Goal: Information Seeking & Learning: Check status

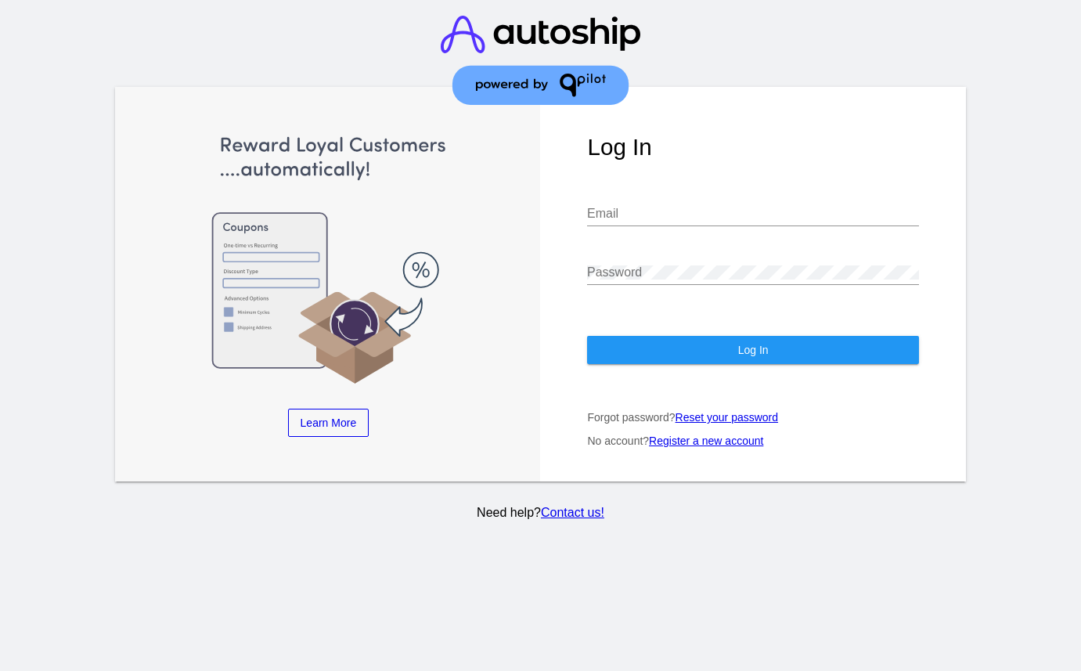
click at [659, 214] on input "Email" at bounding box center [752, 214] width 331 height 14
type input "[EMAIL_ADDRESS][DOMAIN_NAME]"
click at [712, 351] on button "Log In" at bounding box center [752, 350] width 331 height 28
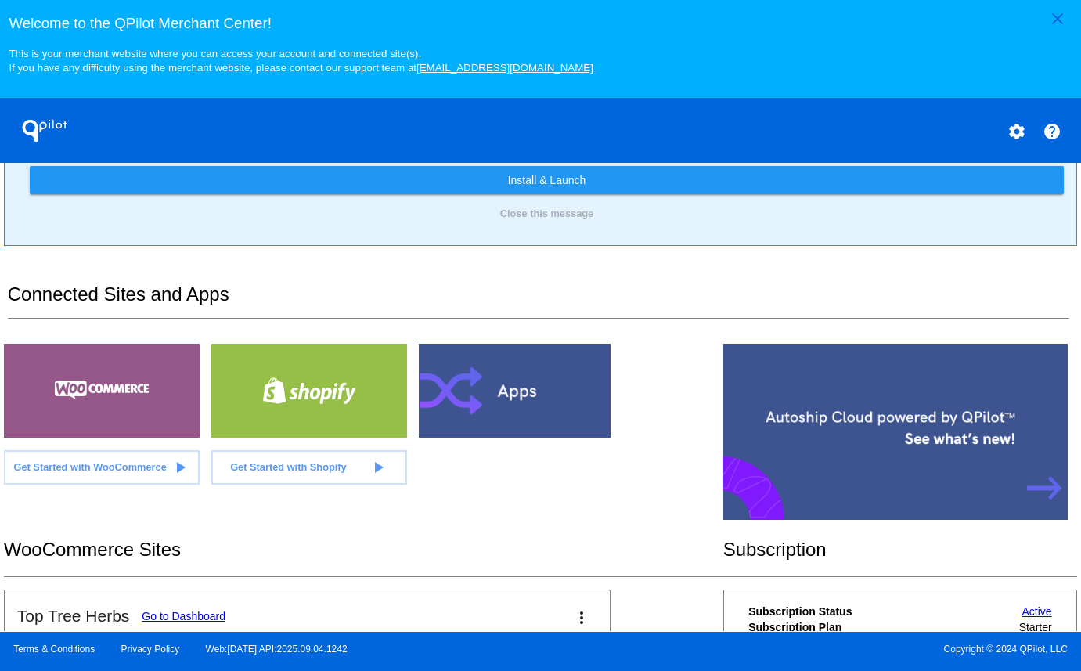
scroll to position [457, 0]
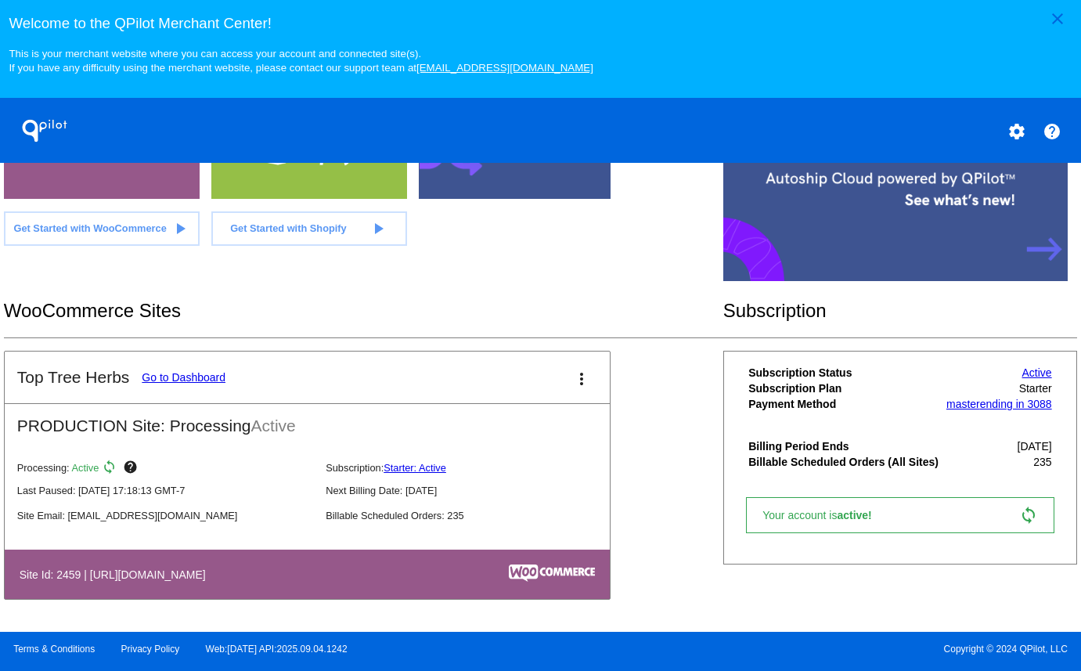
click at [190, 375] on link "Go to Dashboard" at bounding box center [184, 377] width 84 height 13
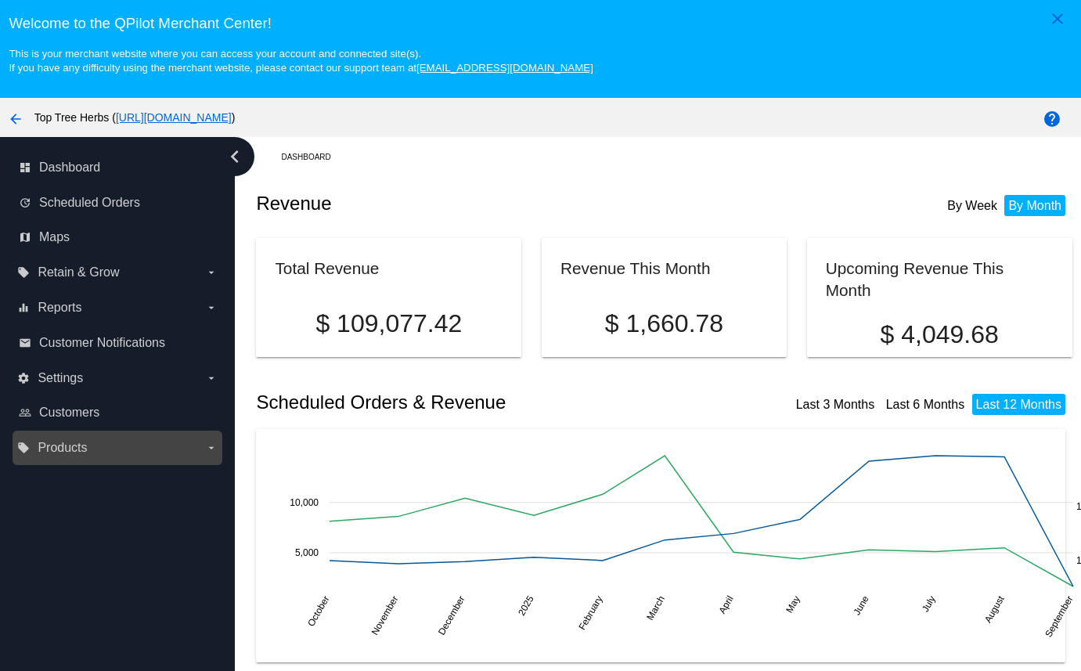
click at [77, 453] on span "Products" at bounding box center [62, 448] width 49 height 14
click at [0, 0] on input "local_offer Products arrow_drop_down" at bounding box center [0, 0] width 0 height 0
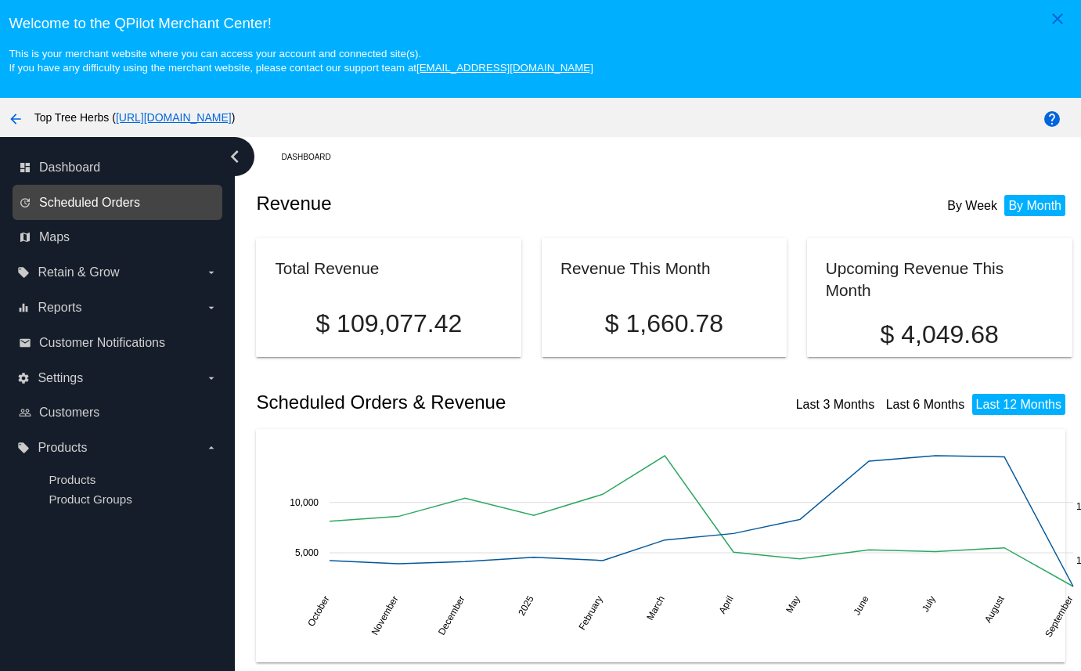
click at [125, 200] on span "Scheduled Orders" at bounding box center [89, 203] width 101 height 14
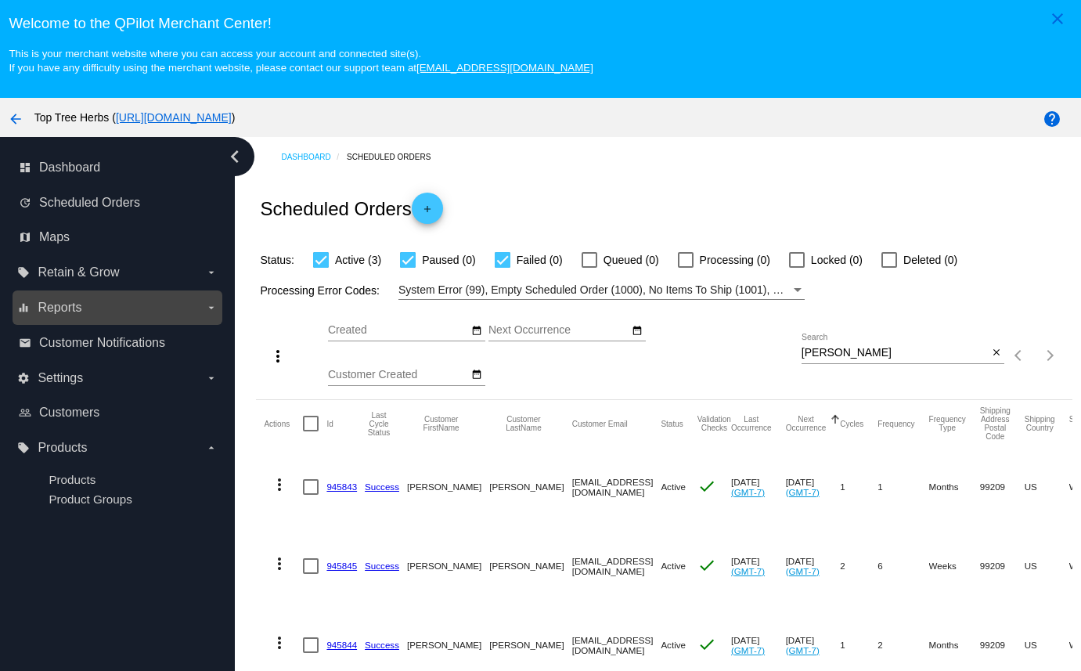
click at [207, 312] on icon "arrow_drop_down" at bounding box center [211, 308] width 13 height 13
click at [0, 0] on input "equalizer Reports arrow_drop_down" at bounding box center [0, 0] width 0 height 0
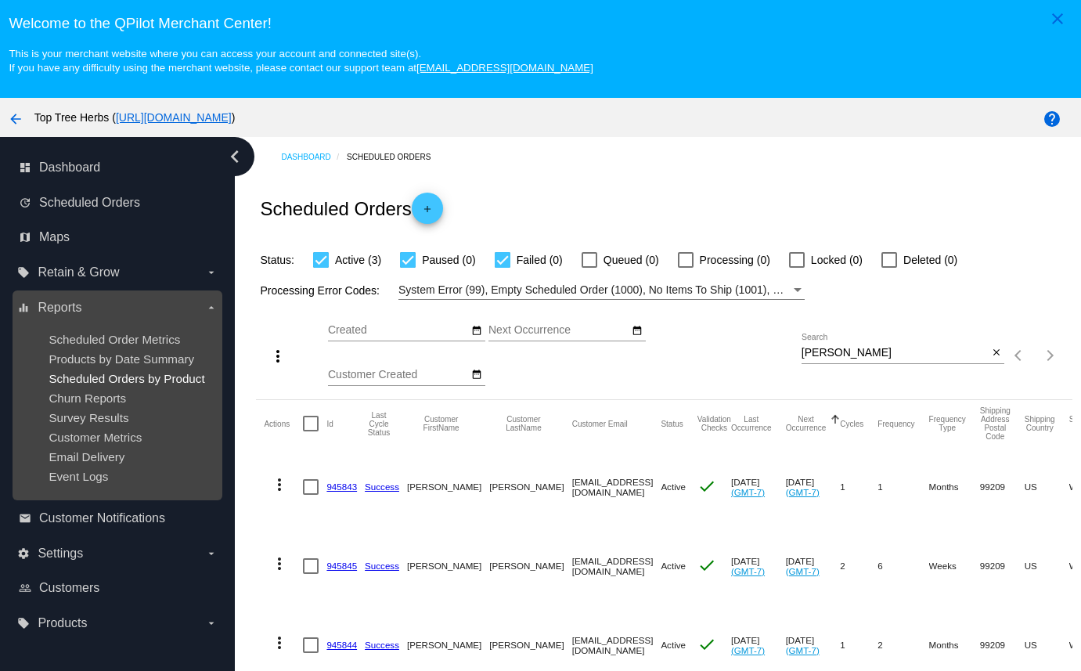
click at [96, 383] on span "Scheduled Orders by Product" at bounding box center [127, 378] width 156 height 13
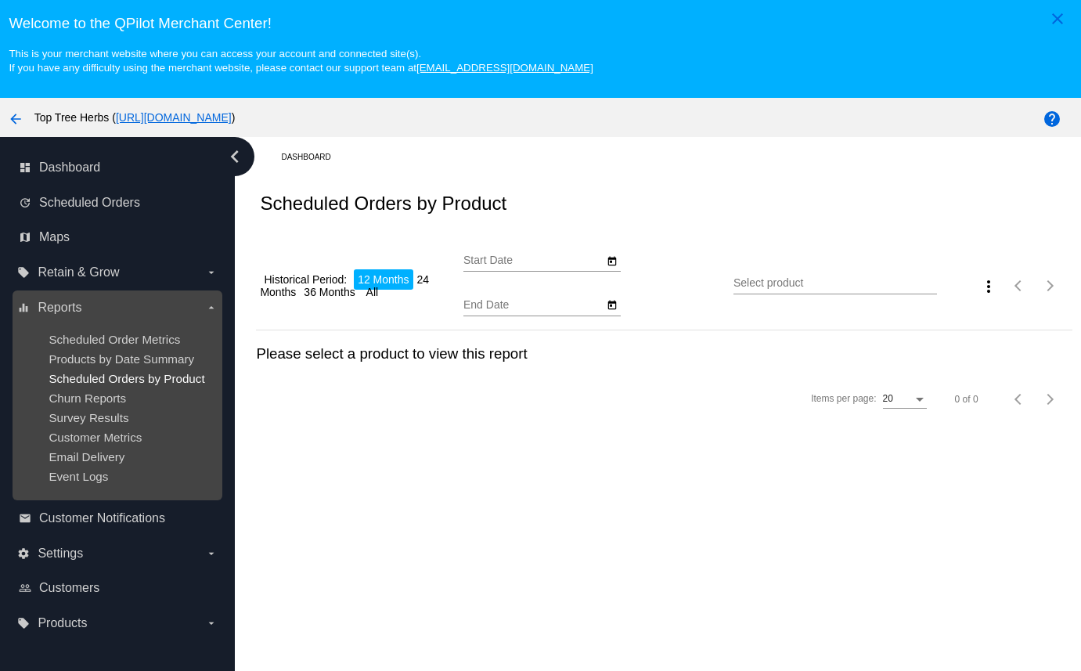
type input "[DATE]"
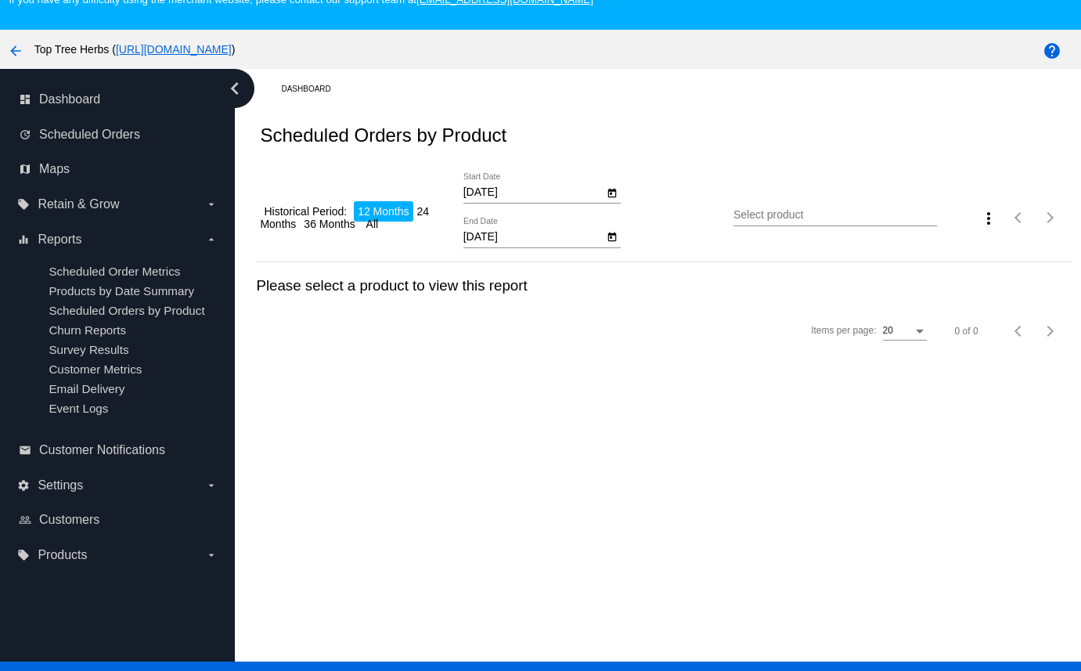
scroll to position [71, 0]
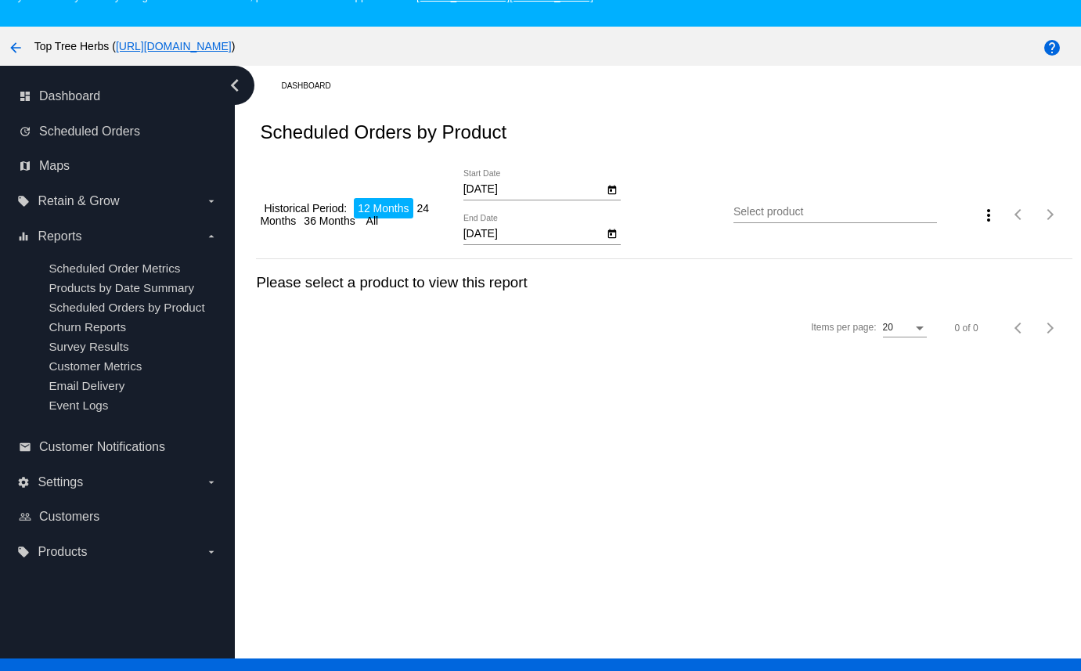
click at [817, 222] on div "Select product" at bounding box center [835, 208] width 203 height 31
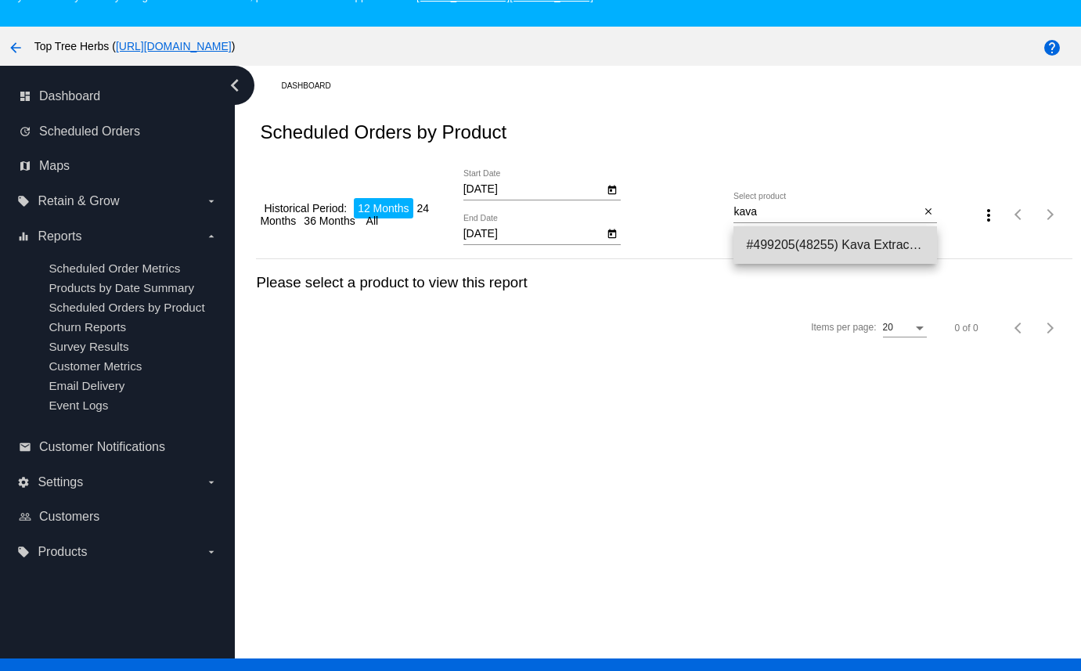
click at [784, 240] on span "#499205(48255) Kava Extract Powder | 30% Kavalactones 35.70" at bounding box center [835, 245] width 178 height 38
type input "Kava Extract Powder | 30% Kavalactones"
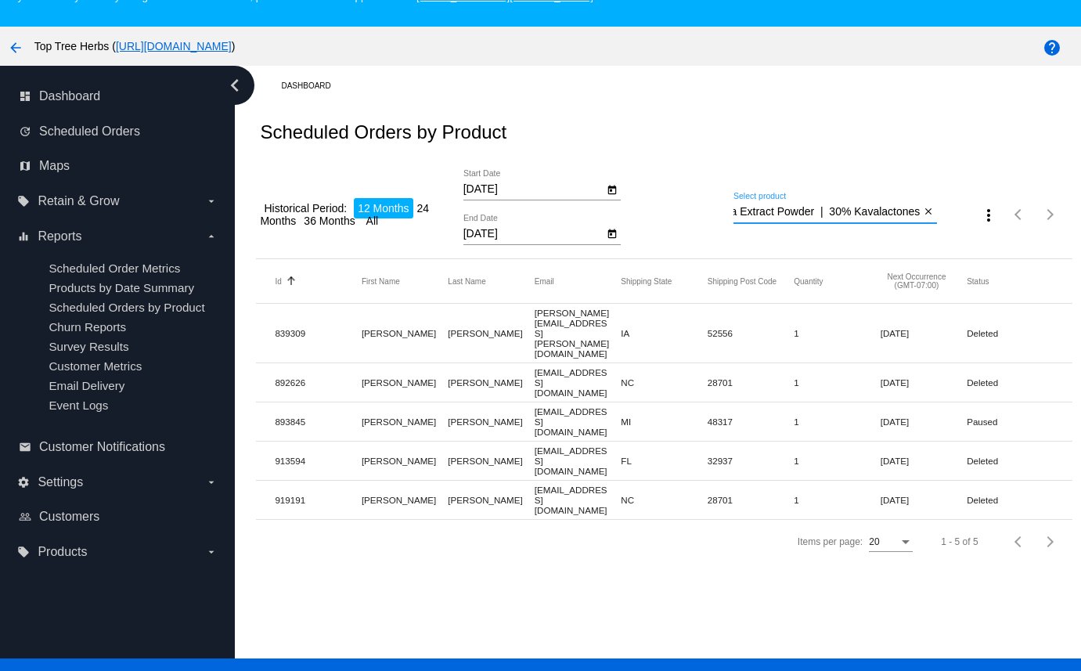
click at [612, 193] on icon "Open calendar" at bounding box center [612, 190] width 11 height 19
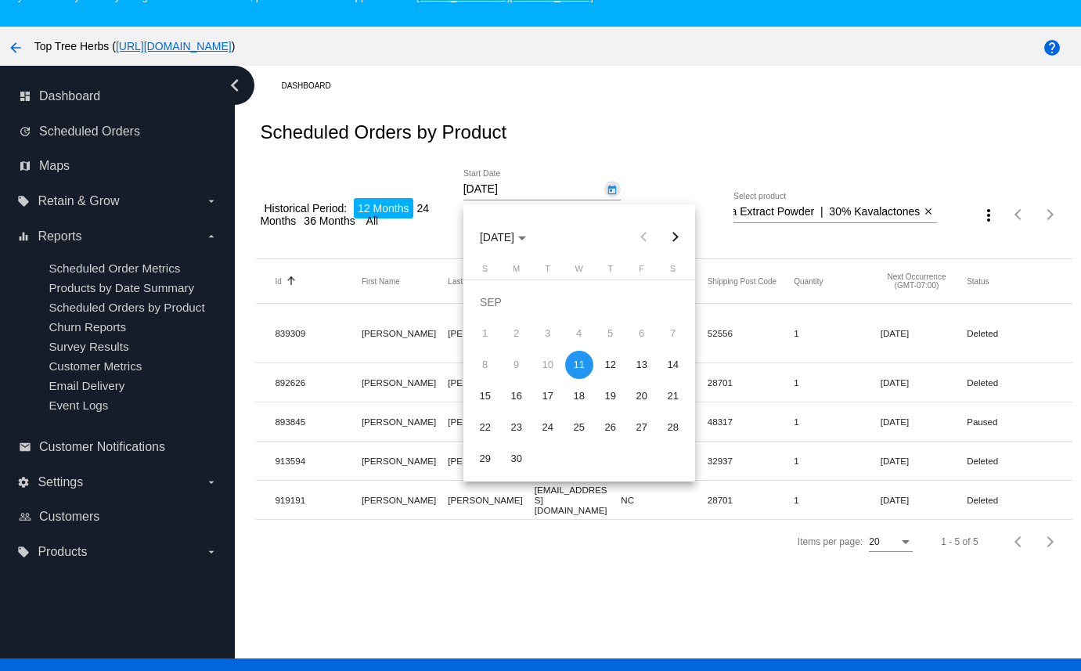
scroll to position [0, 0]
click at [627, 183] on div at bounding box center [540, 335] width 1081 height 671
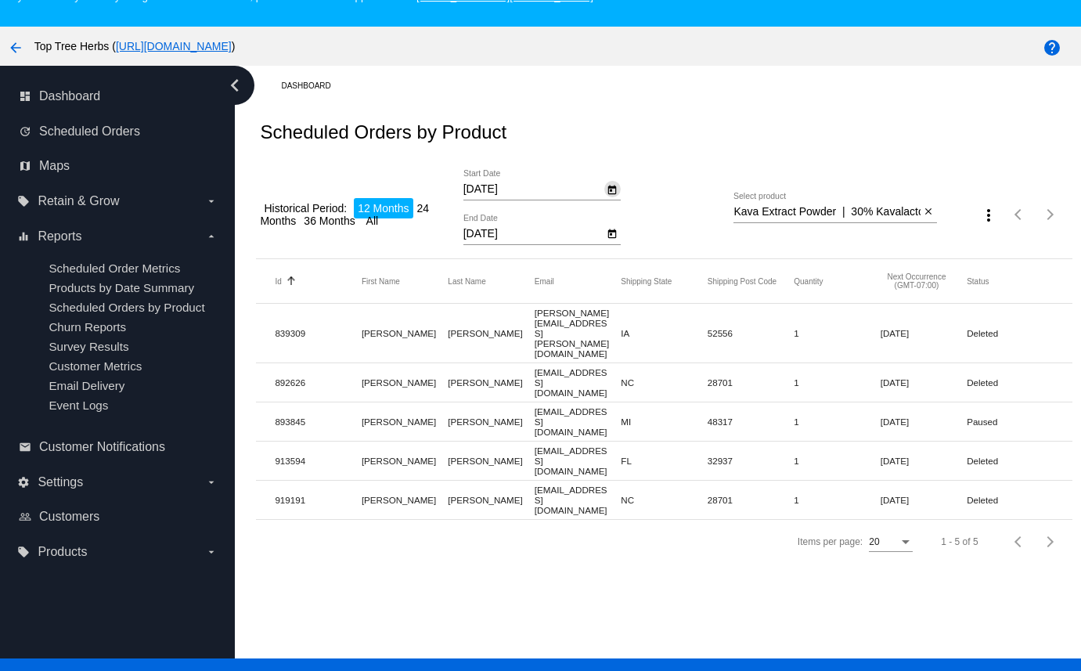
click at [611, 233] on icon "Open calendar" at bounding box center [612, 234] width 11 height 19
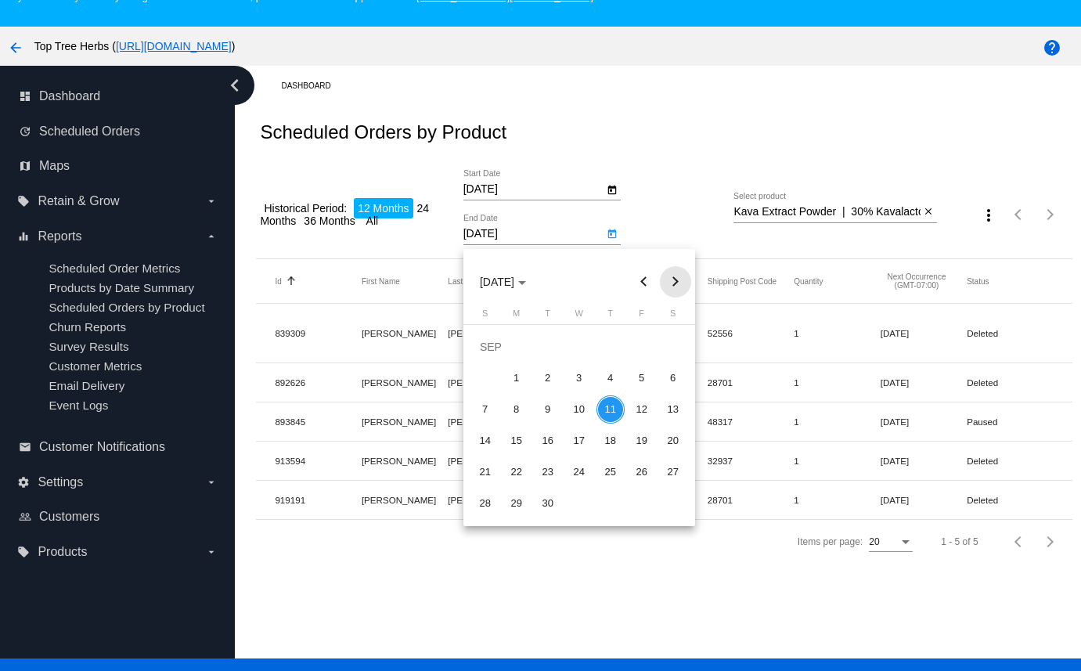
click at [675, 280] on button "Next month" at bounding box center [675, 281] width 31 height 31
click at [576, 500] on div "31" at bounding box center [579, 503] width 28 height 28
type input "[DATE]"
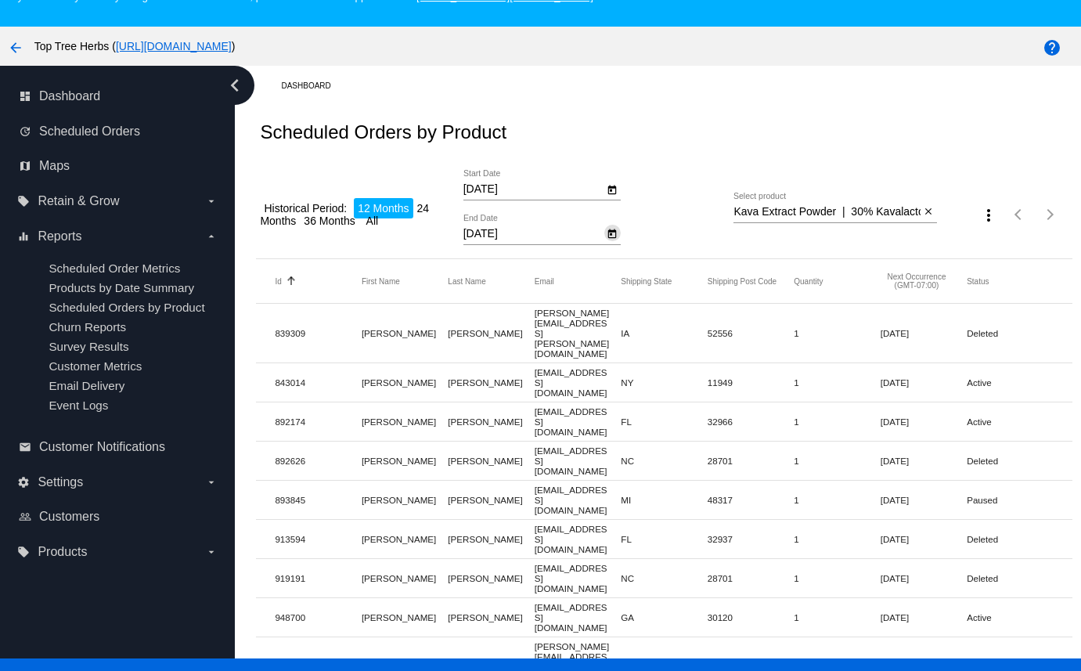
scroll to position [36, 0]
